Goal: Task Accomplishment & Management: Manage account settings

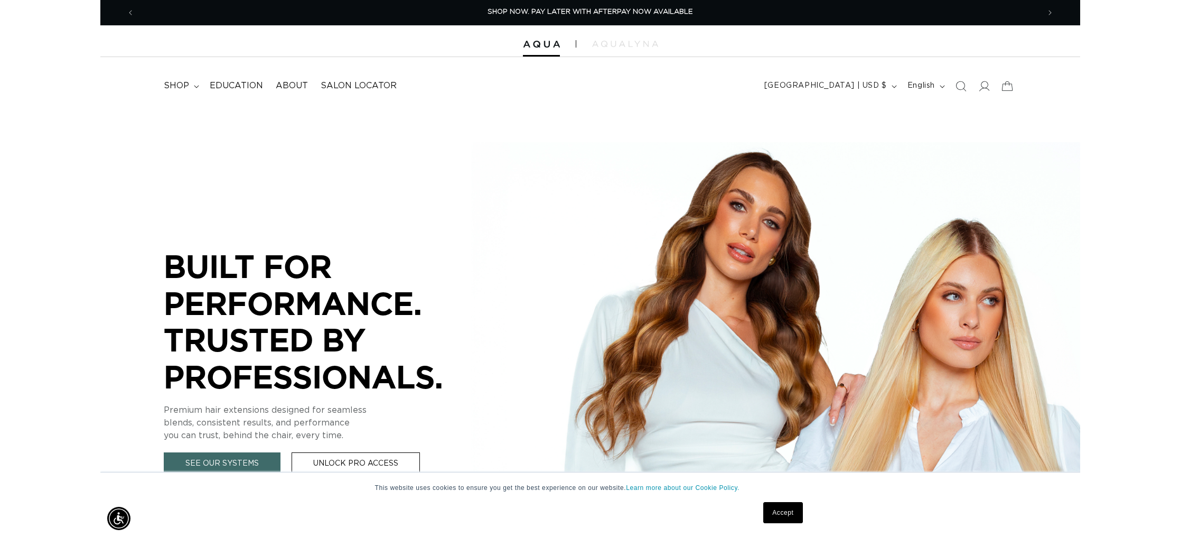
scroll to position [0, 939]
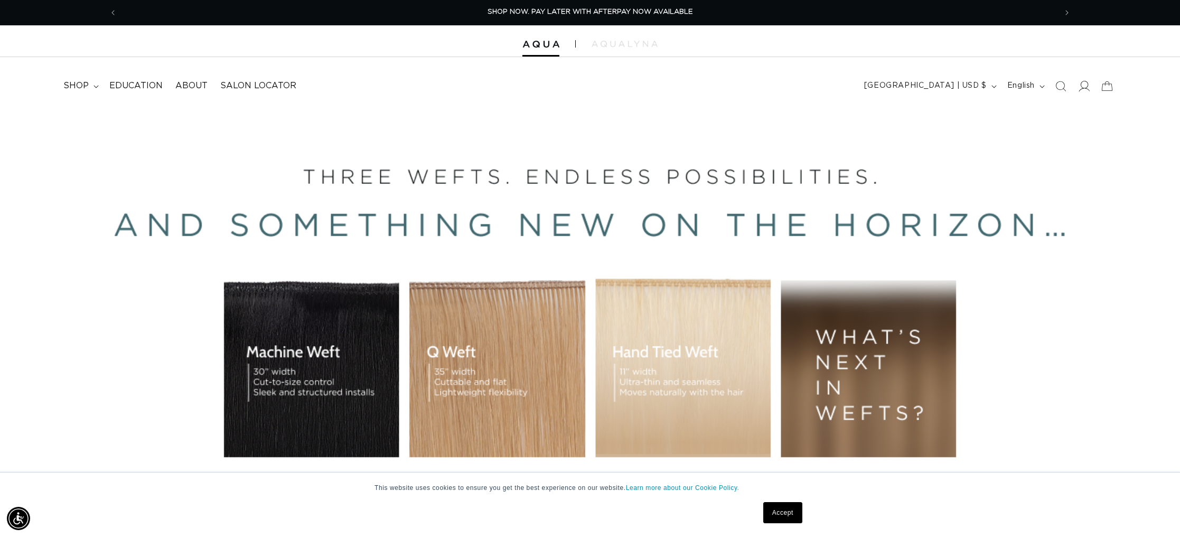
click at [980, 85] on icon at bounding box center [1083, 85] width 11 height 11
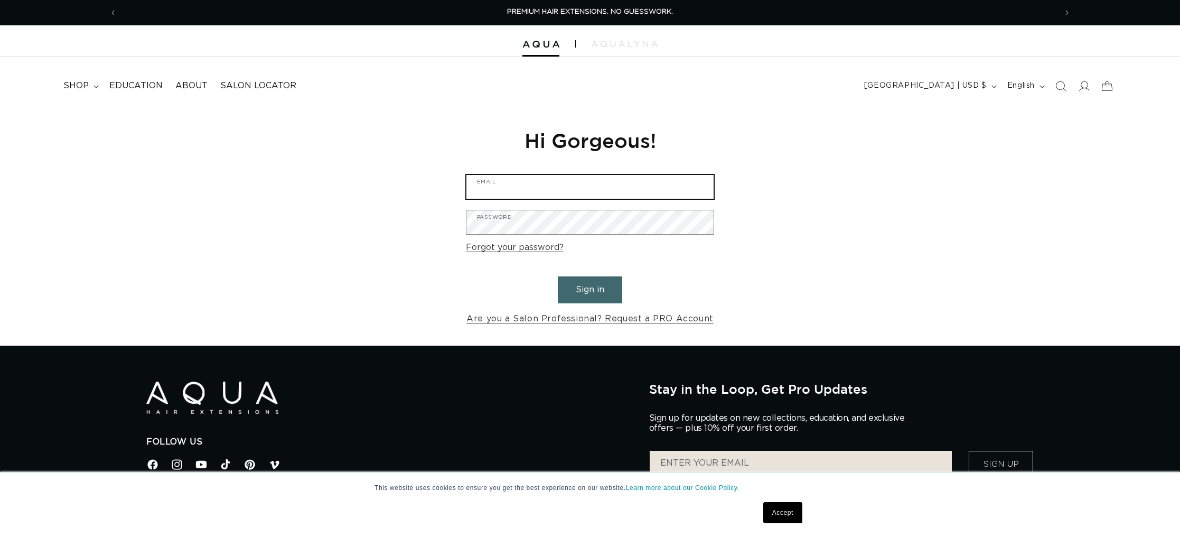
click at [632, 187] on input "Email" at bounding box center [590, 187] width 247 height 24
type input "[EMAIL_ADDRESS][DOMAIN_NAME]"
click at [567, 195] on input "[EMAIL_ADDRESS][DOMAIN_NAME]" at bounding box center [590, 187] width 247 height 24
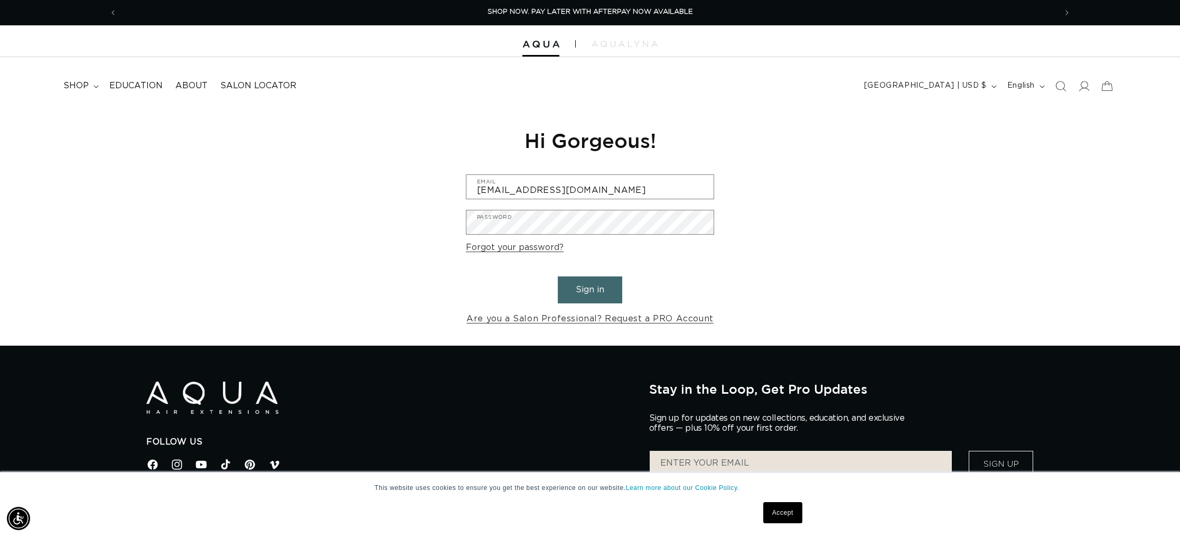
click at [706, 251] on form "[EMAIL_ADDRESS][DOMAIN_NAME] Email Password Forgot your password? Sign in Are y…" at bounding box center [590, 250] width 248 height 152
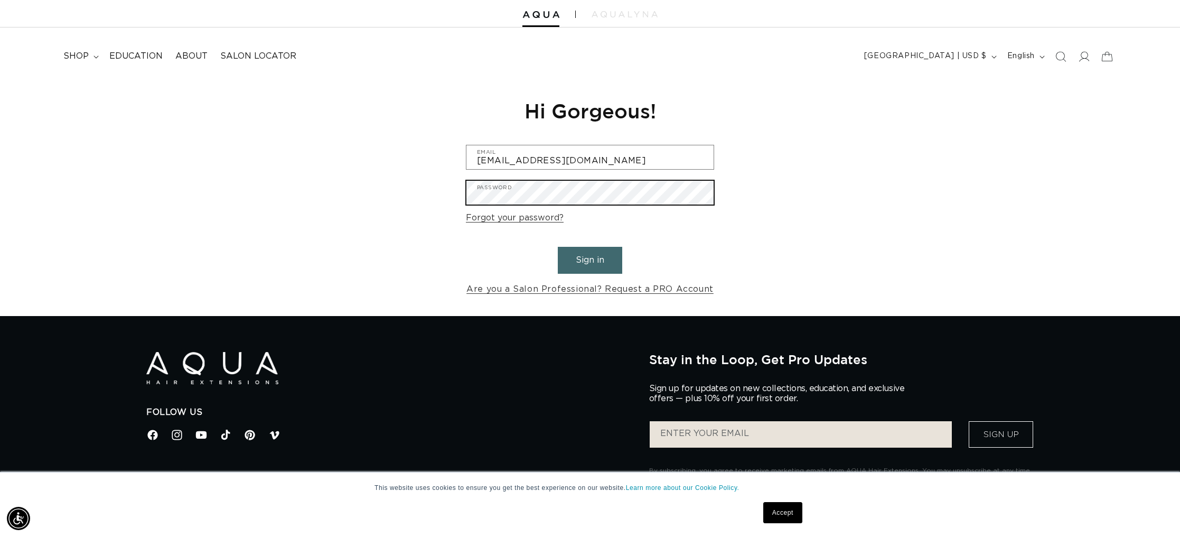
scroll to position [0, 1879]
